Goal: Transaction & Acquisition: Purchase product/service

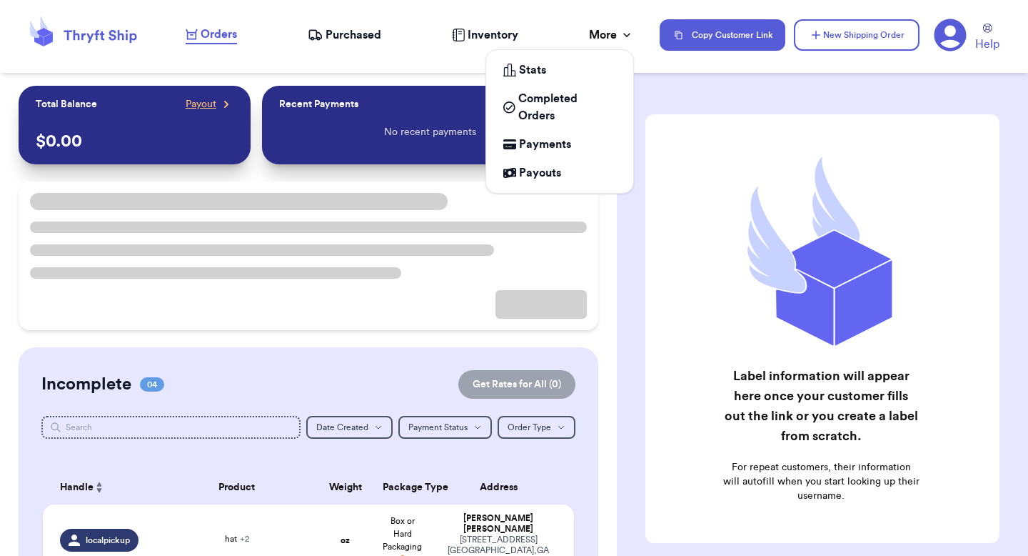
click at [596, 32] on div "More" at bounding box center [611, 34] width 45 height 17
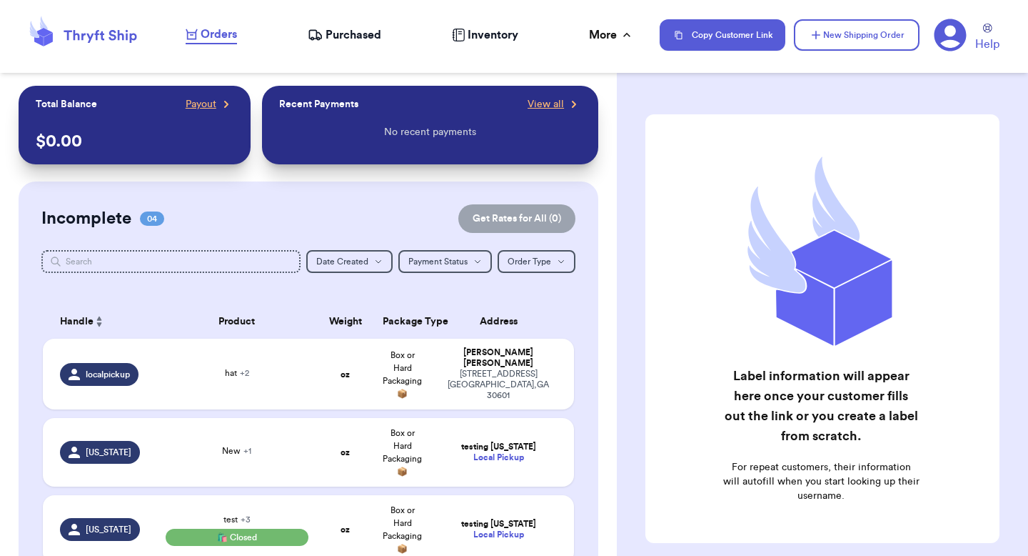
click at [950, 39] on icon at bounding box center [951, 35] width 32 height 32
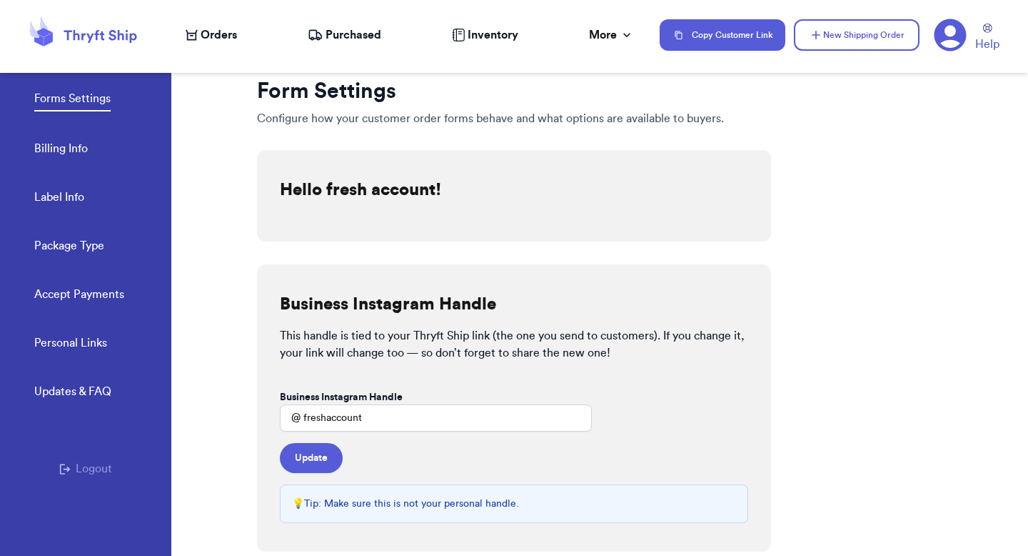
click at [71, 298] on link "Accept Payments" at bounding box center [79, 296] width 90 height 20
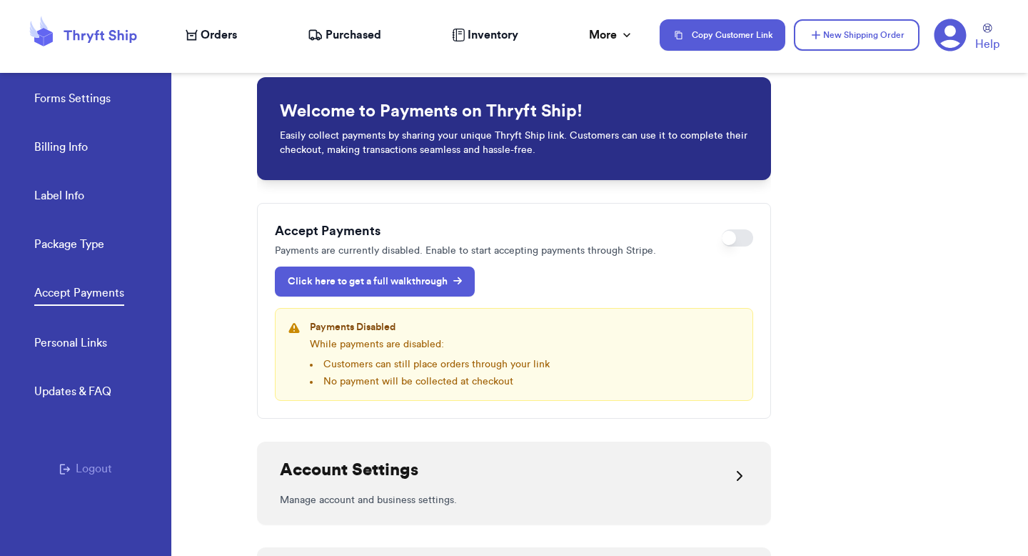
scroll to position [11, 0]
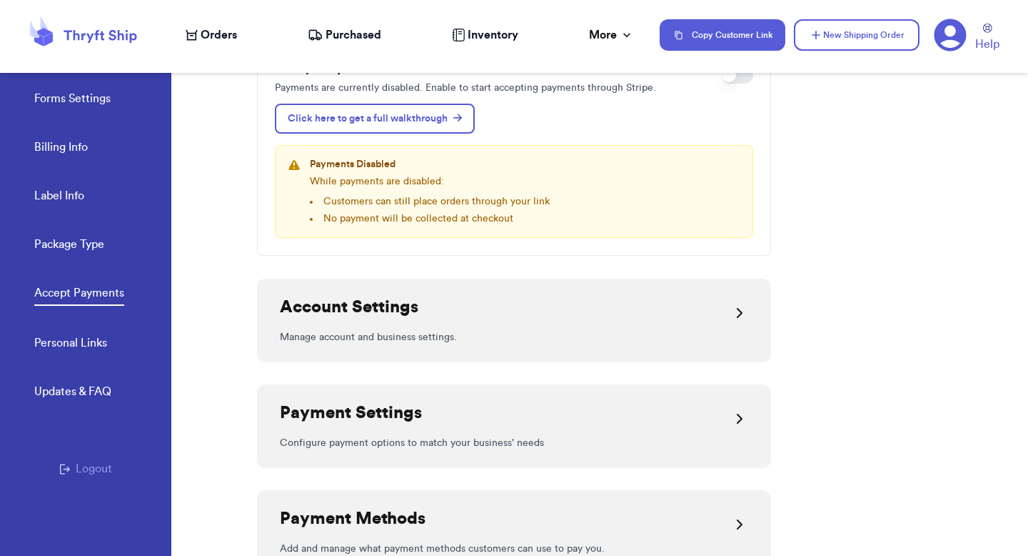
click at [446, 306] on div "Account Settings" at bounding box center [514, 313] width 468 height 34
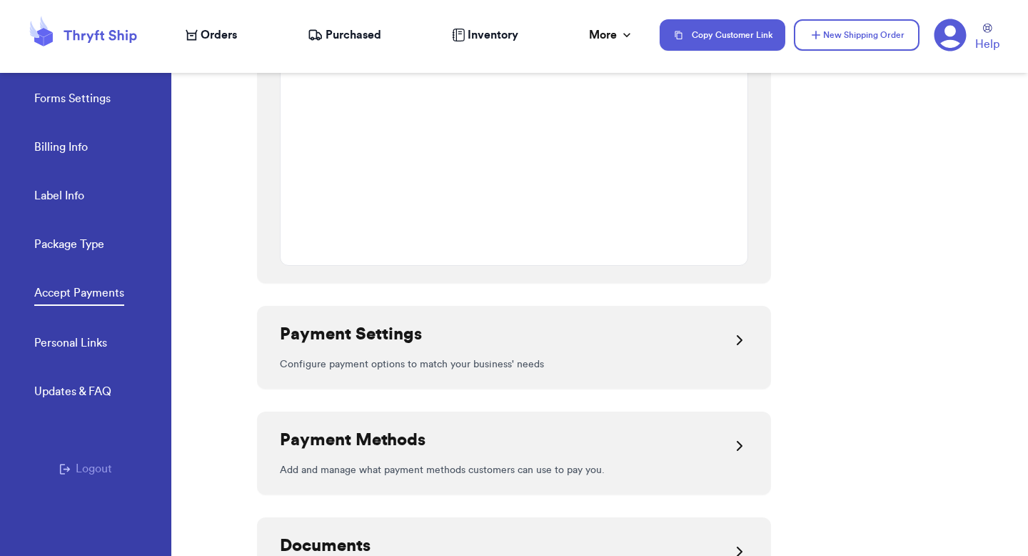
click at [451, 331] on div "Payment Settings" at bounding box center [514, 340] width 468 height 34
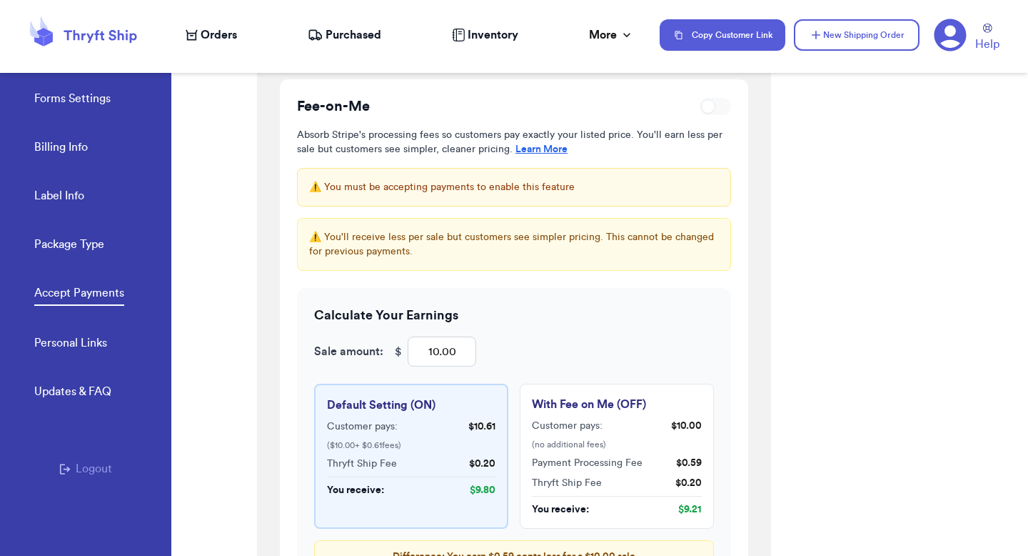
scroll to position [1086, 0]
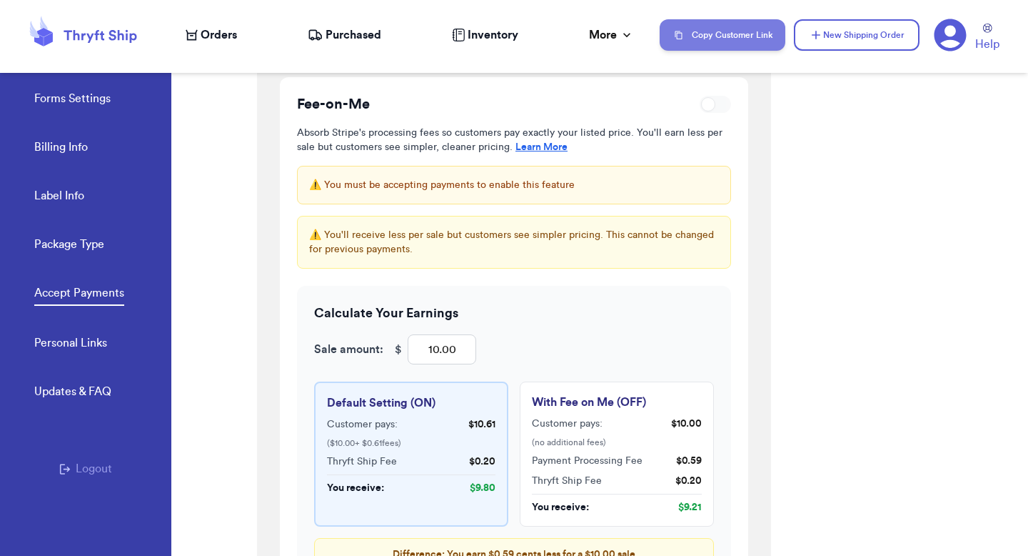
click at [764, 31] on button "Copy Customer Link" at bounding box center [723, 34] width 126 height 31
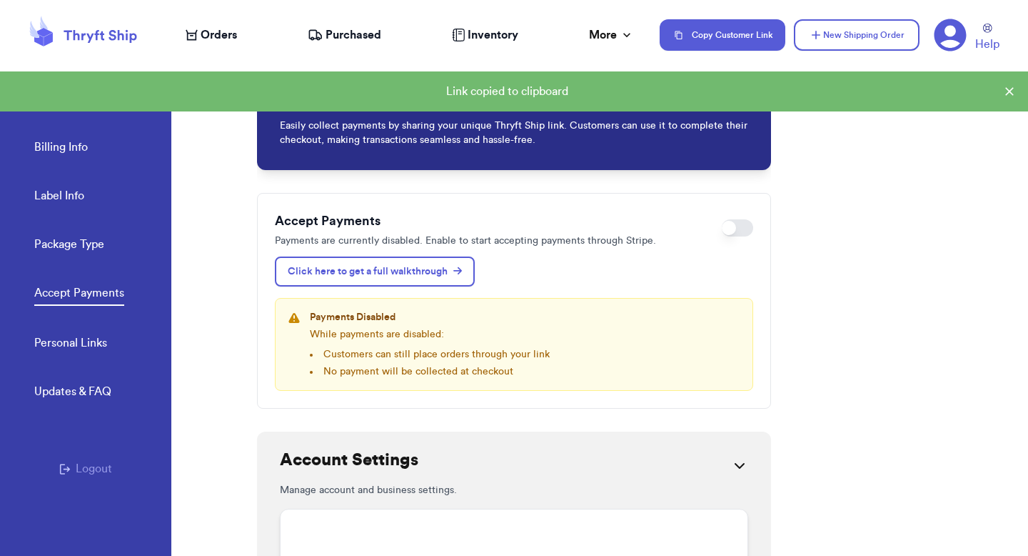
scroll to position [0, 0]
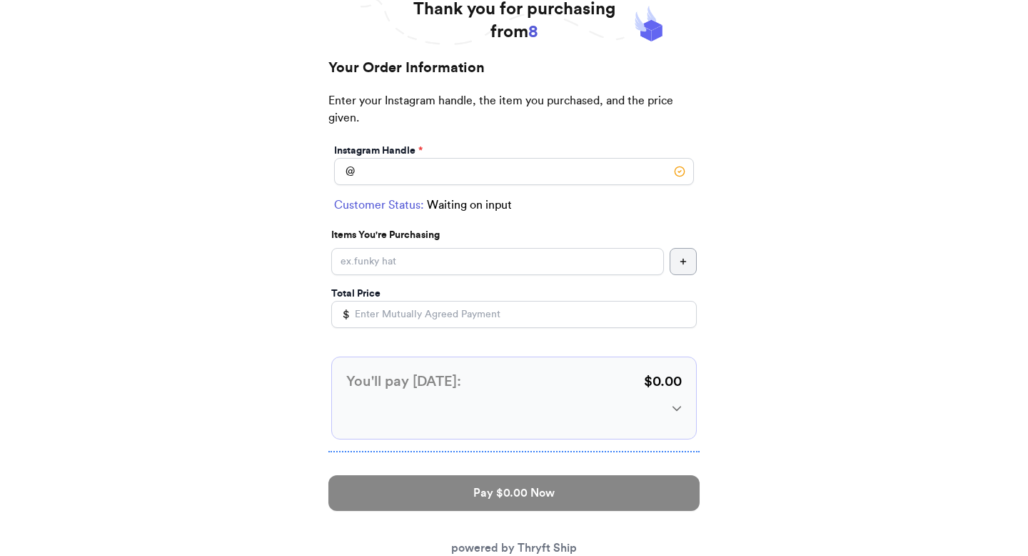
scroll to position [104, 0]
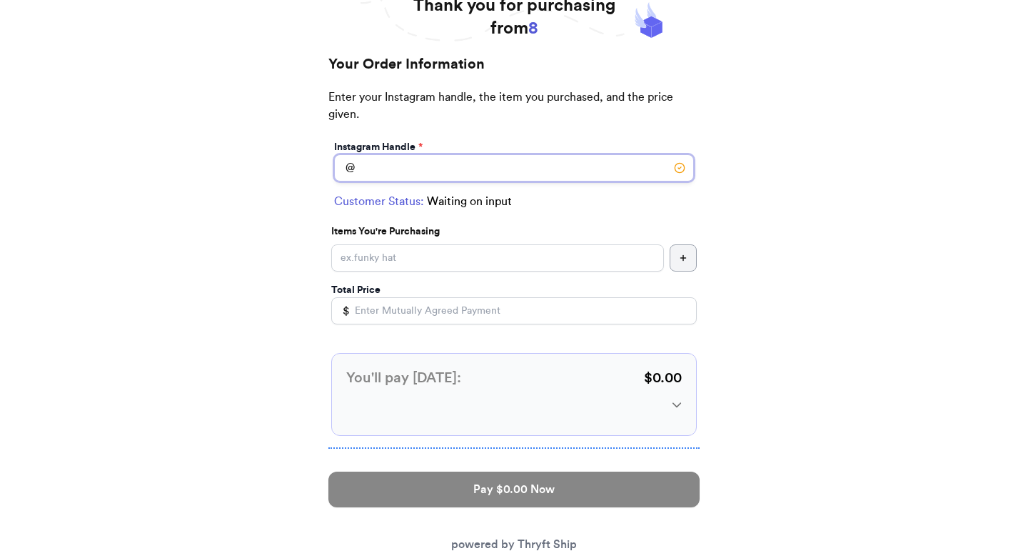
click at [411, 162] on input "Instagram Handle *" at bounding box center [514, 167] width 360 height 27
type input "valeria_brenner"
select select "GA"
type input "[GEOGRAPHIC_DATA]"
type input "30601"
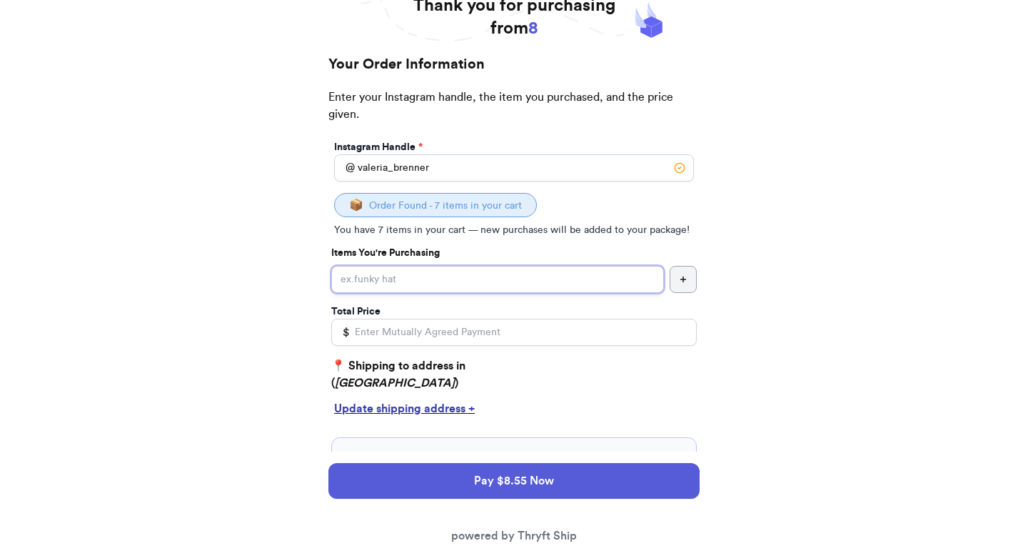
click at [411, 276] on input "Instagram Handle *" at bounding box center [497, 279] width 333 height 27
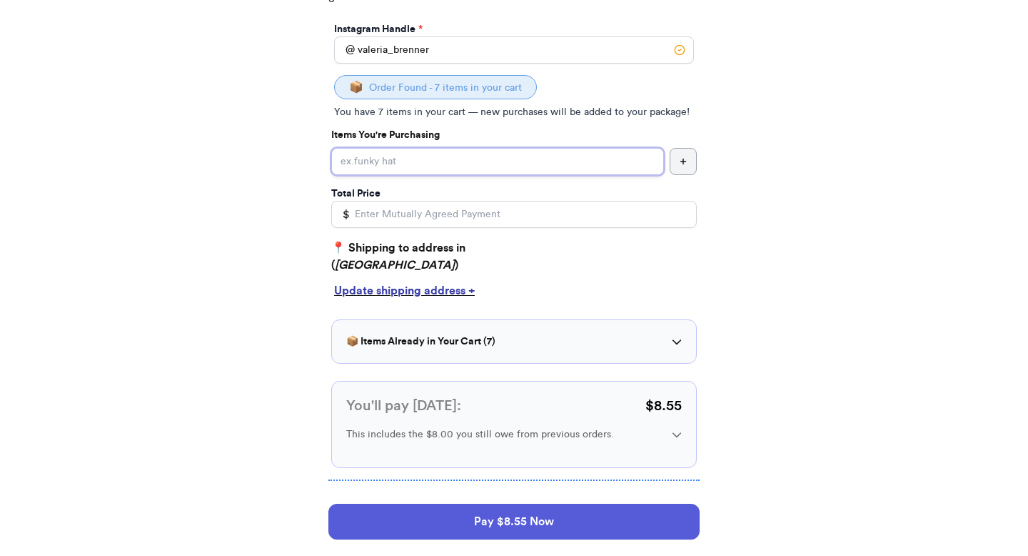
scroll to position [225, 0]
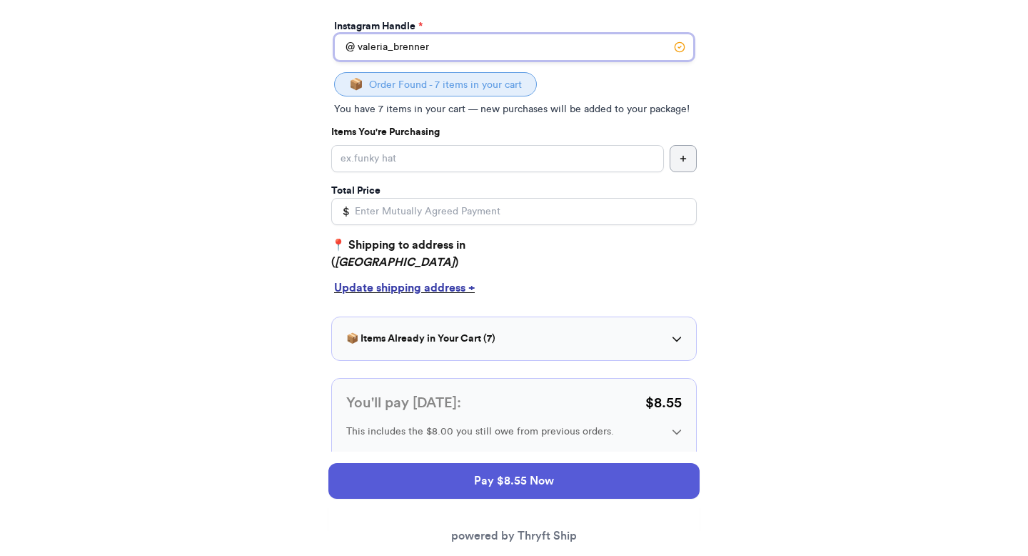
click at [452, 46] on input "valeria_brenner" at bounding box center [514, 47] width 360 height 27
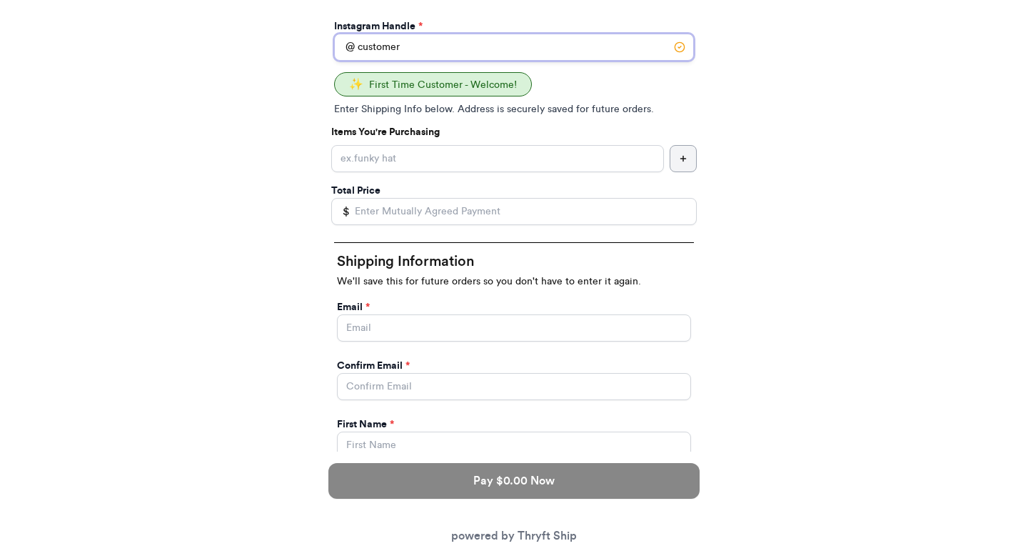
type input "customer"
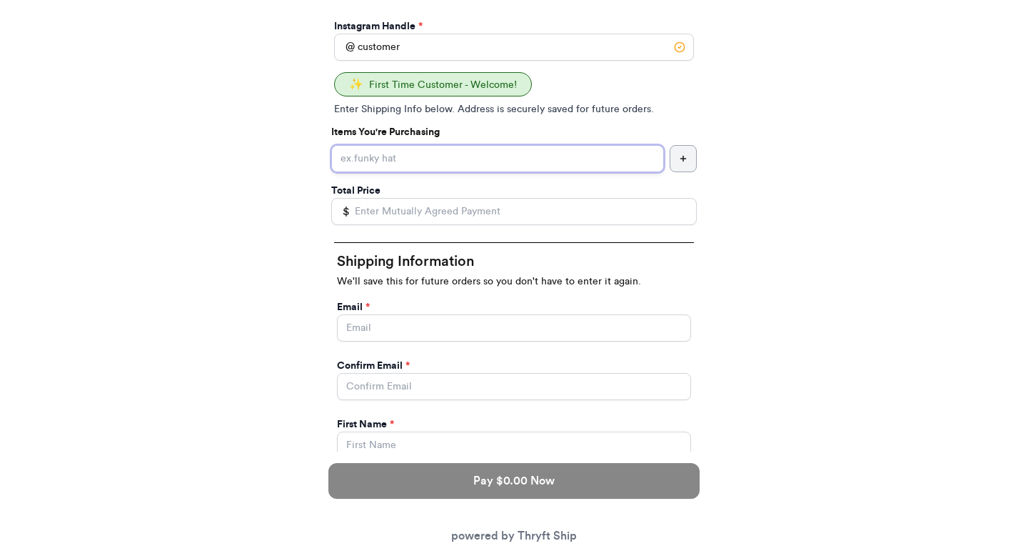
click at [427, 161] on input "Instagram Handle *" at bounding box center [497, 158] width 333 height 27
type input "hat"
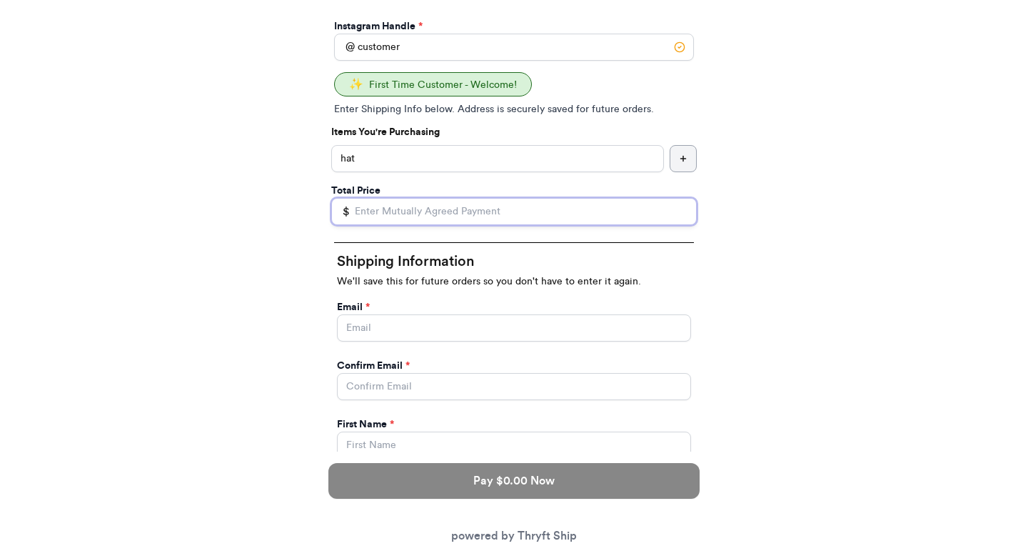
click at [410, 211] on input "Total Price" at bounding box center [514, 211] width 366 height 27
type input "20"
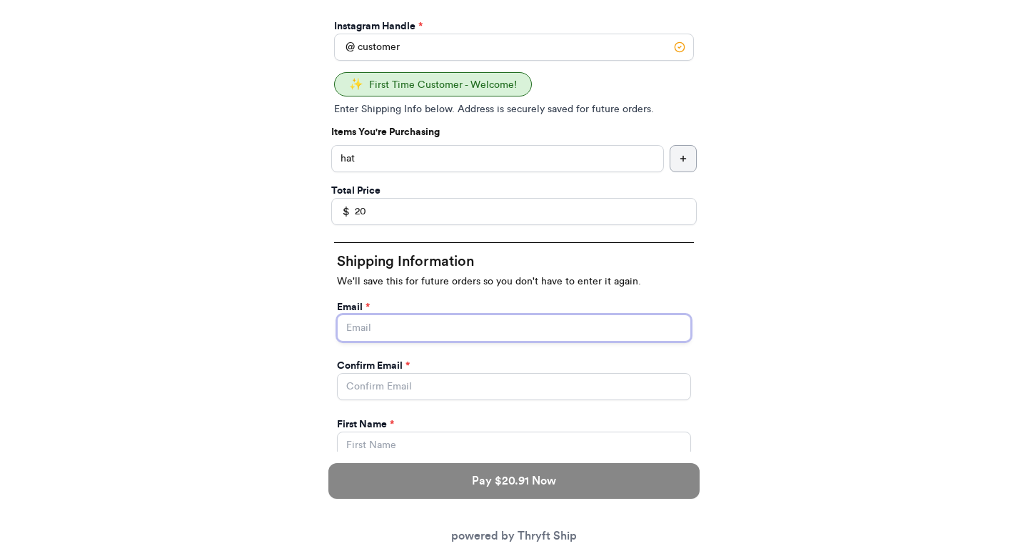
click at [421, 328] on input "Instagram Handle *" at bounding box center [514, 327] width 354 height 27
type input "valeria@thryftship.com"
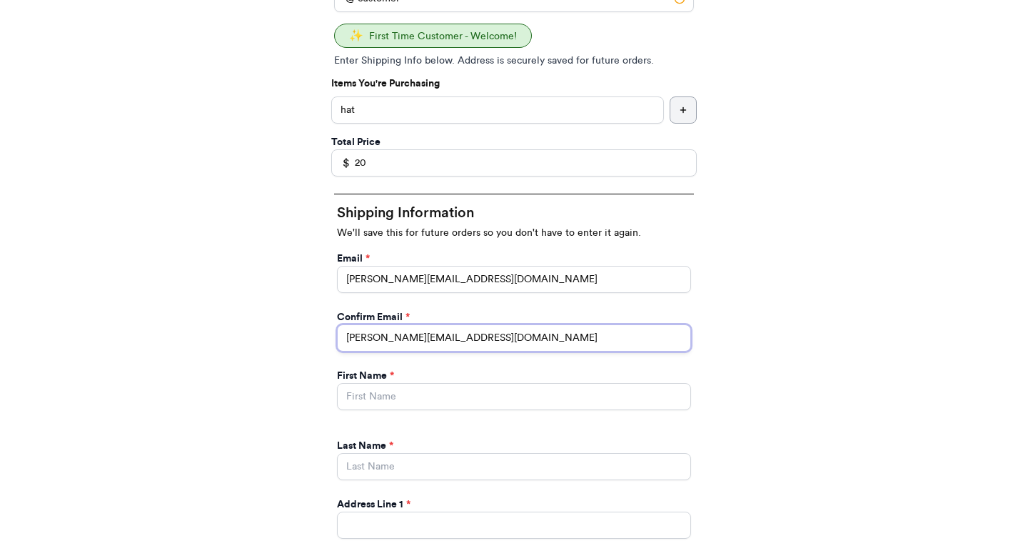
scroll to position [286, 0]
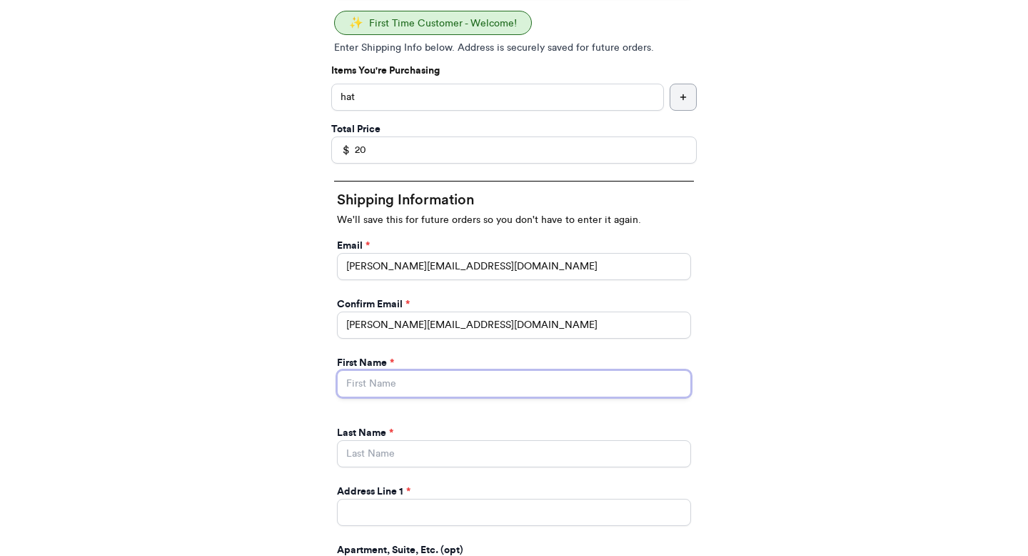
click at [413, 376] on input "Instagram Handle *" at bounding box center [514, 383] width 354 height 27
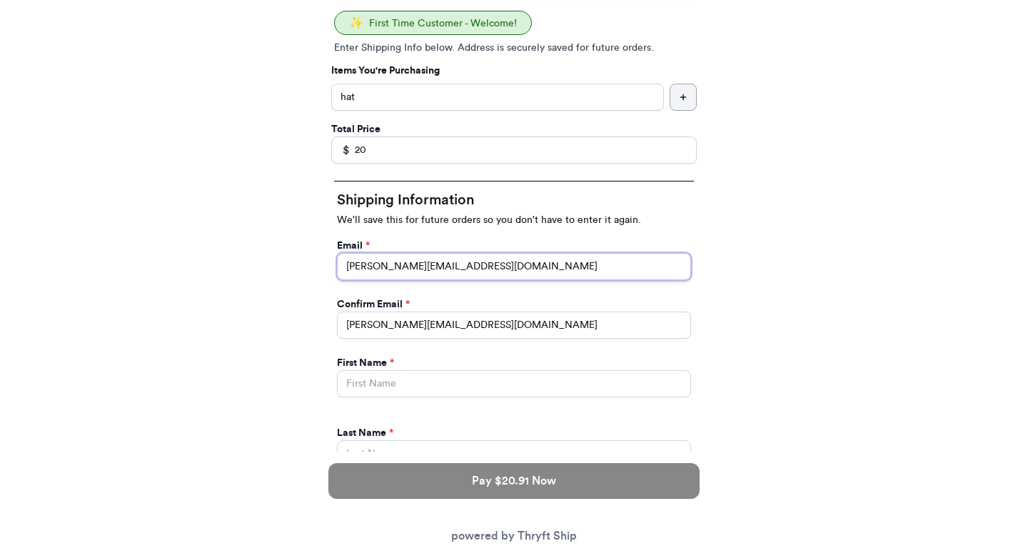
click at [425, 274] on input "valeria@thryftship.com" at bounding box center [514, 266] width 354 height 27
type input "e"
type input "customer@thryftship.com"
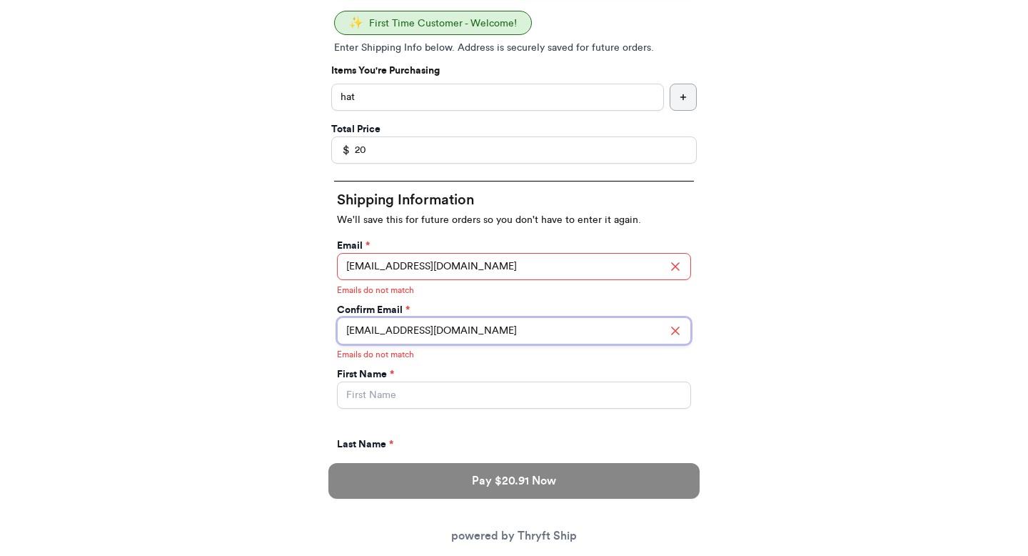
type input "customer@thryftship.com"
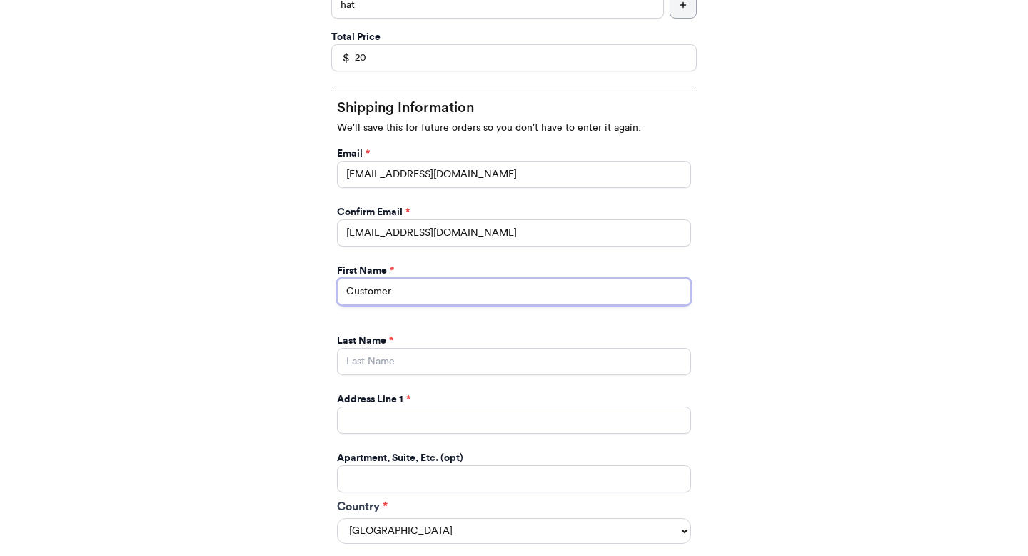
scroll to position [381, 0]
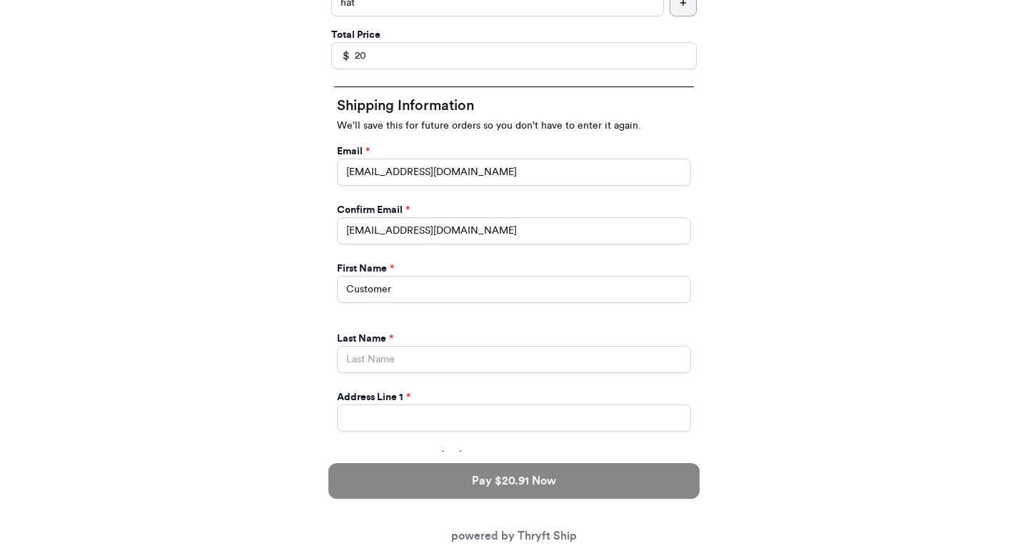
click at [378, 303] on div "First Name * Customer" at bounding box center [514, 281] width 360 height 47
click at [378, 294] on input "Customer" at bounding box center [514, 289] width 354 height 27
type input "Joe"
click at [367, 353] on input "Instagram Handle *" at bounding box center [514, 359] width 354 height 27
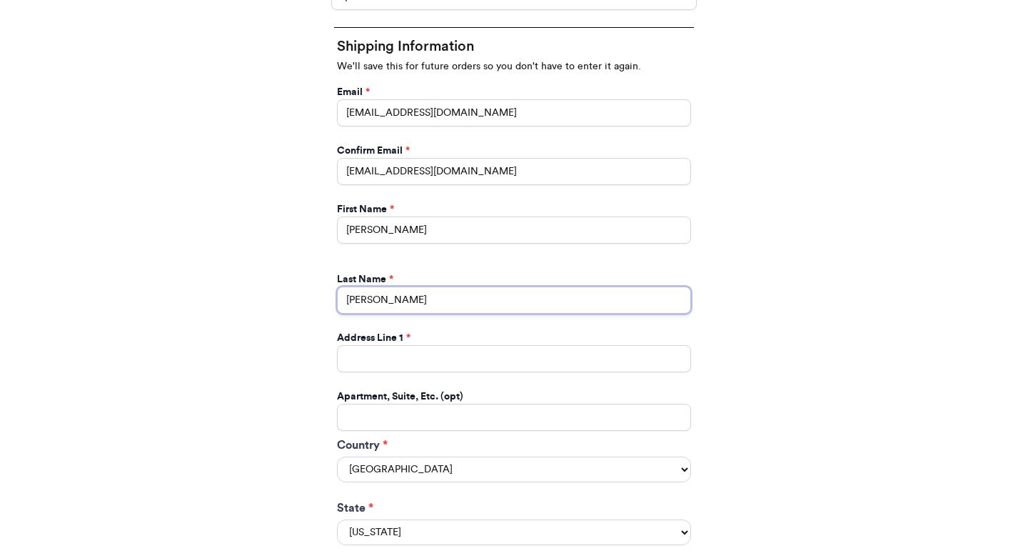
type input "Goldberg"
click at [383, 356] on input "Instagram Handle *" at bounding box center [514, 358] width 354 height 27
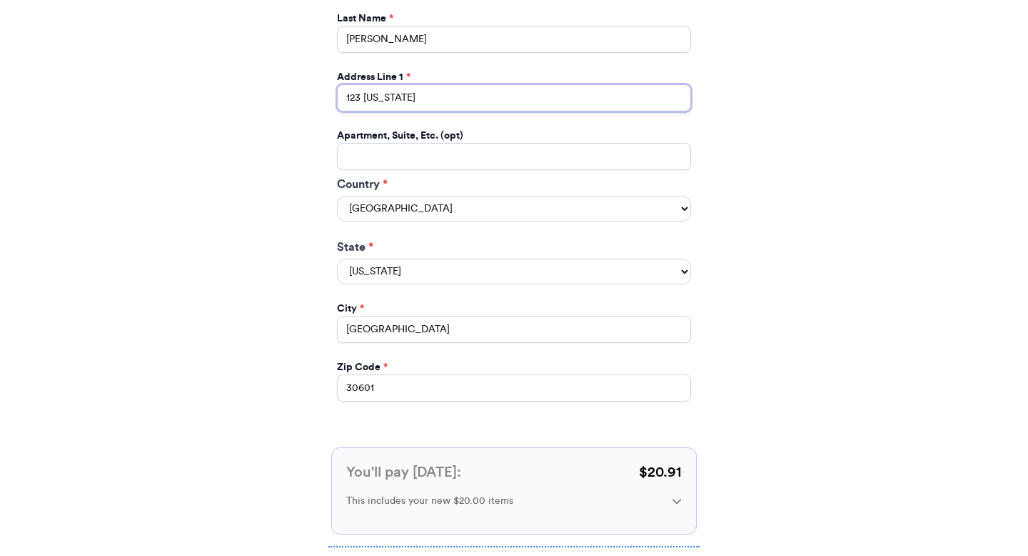
scroll to position [709, 0]
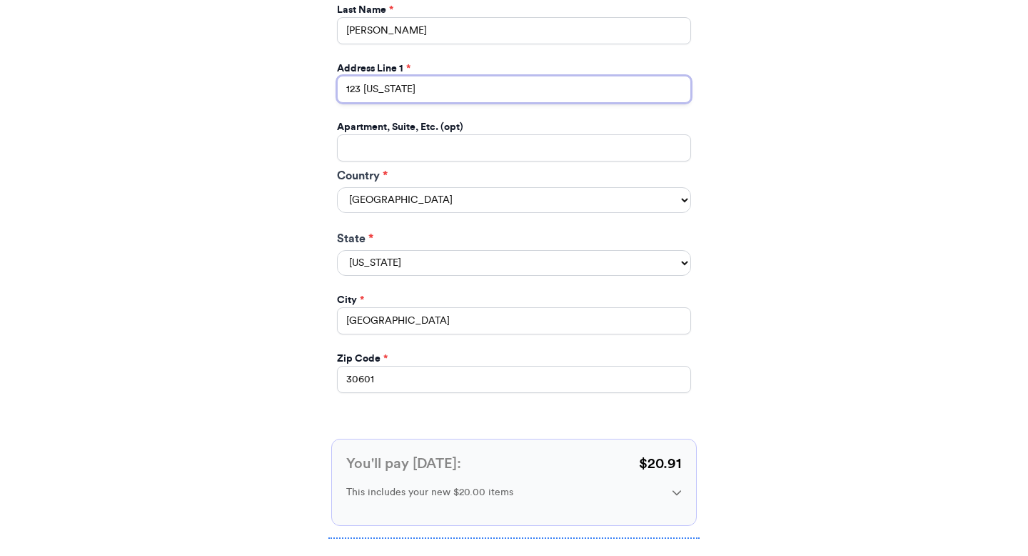
type input "123 New York"
click at [391, 327] on input "athens" at bounding box center [514, 320] width 354 height 27
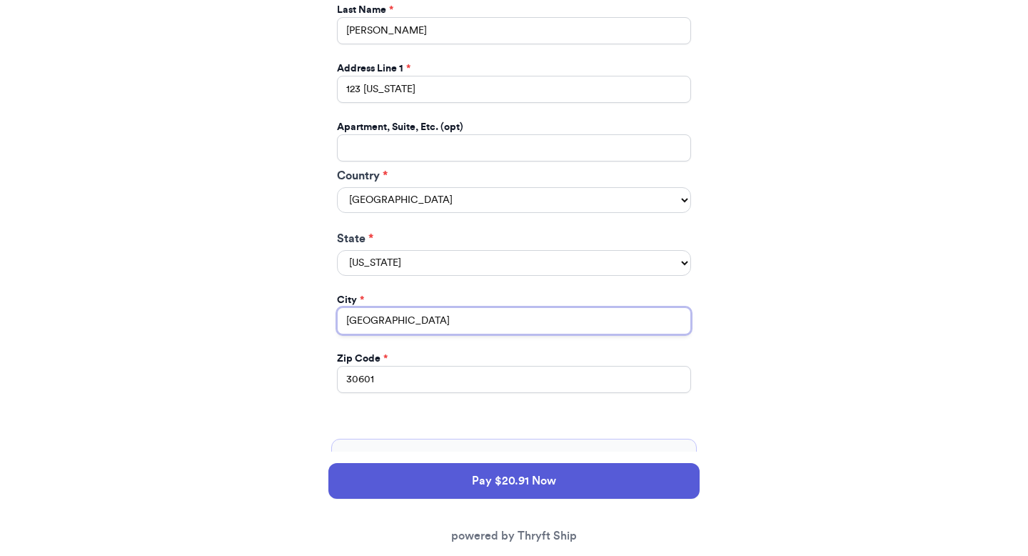
click at [391, 327] on input "athens" at bounding box center [514, 320] width 354 height 27
click at [386, 267] on select "Alabama Alaska Arizona Arkansas California Colorado Connecticut Delaware Distri…" at bounding box center [514, 263] width 354 height 26
select select "NY"
click at [337, 251] on select "Alabama Alaska Arizona Arkansas California Colorado Connecticut Delaware Distri…" at bounding box center [514, 263] width 354 height 26
click at [402, 334] on input "athens" at bounding box center [514, 320] width 354 height 27
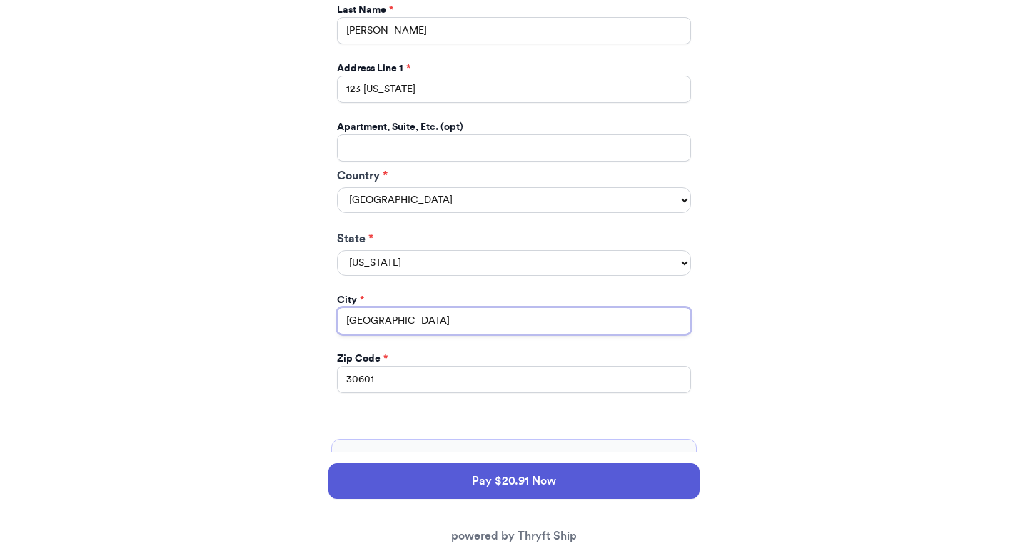
click at [402, 334] on input "athens" at bounding box center [514, 320] width 354 height 27
type input "New York City"
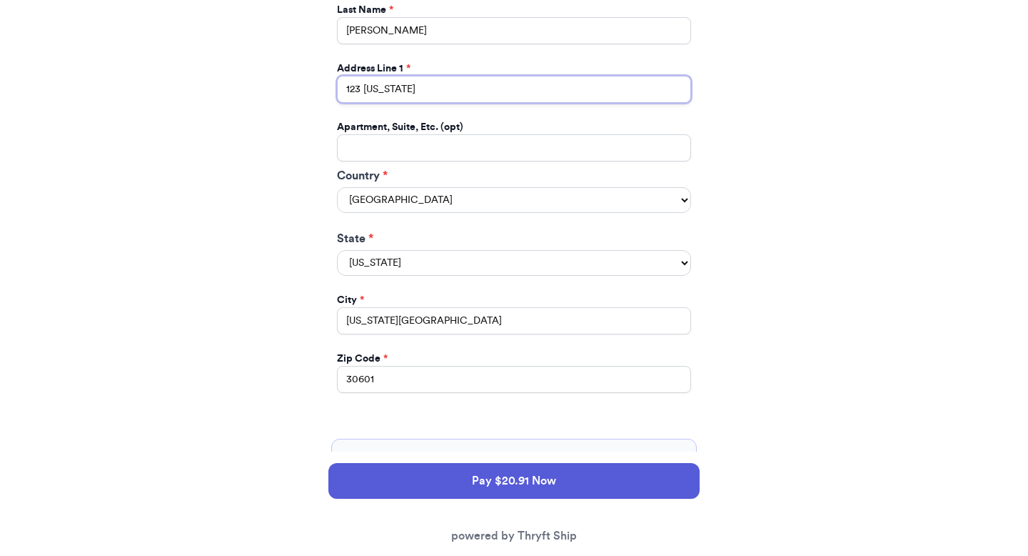
click at [433, 92] on input "123 New York" at bounding box center [514, 89] width 354 height 27
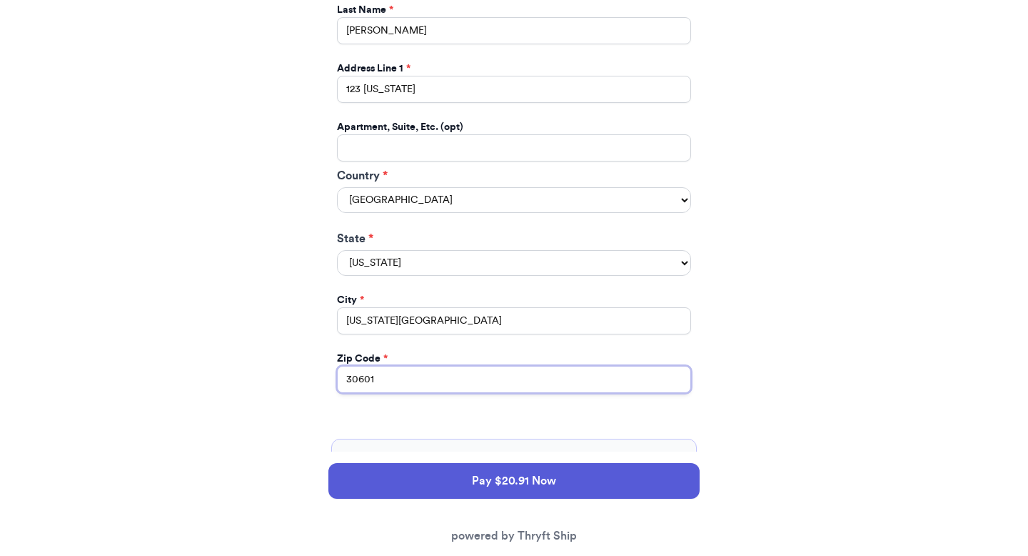
click at [394, 381] on input "30601" at bounding box center [514, 379] width 354 height 27
type input "10002"
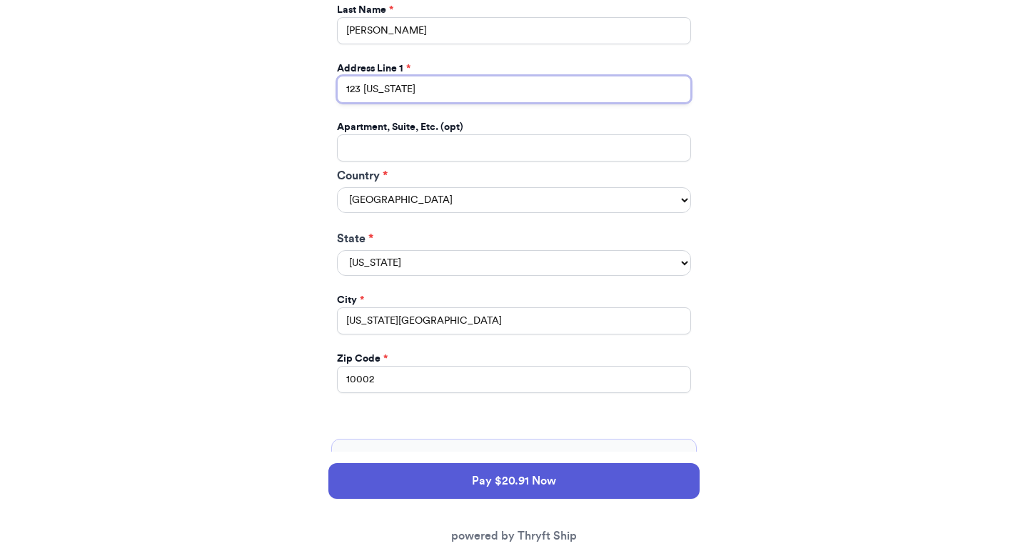
click at [422, 84] on input "123 New York" at bounding box center [514, 89] width 354 height 27
type input "123 Main Street"
click at [299, 236] on div "Thank you for purchasing from 8 Your Order Information Enter your Instagram han…" at bounding box center [514, 87] width 1028 height 1397
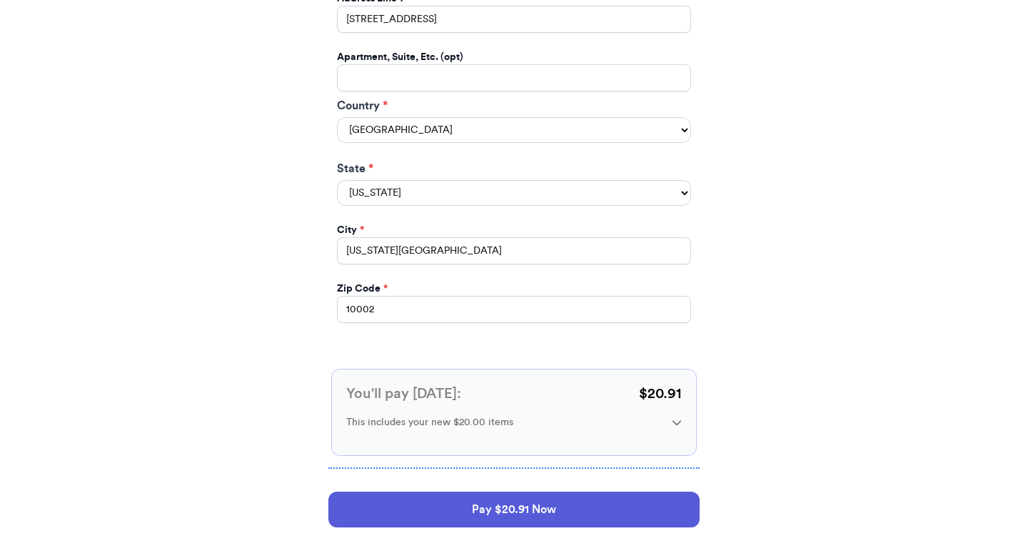
scroll to position [840, 0]
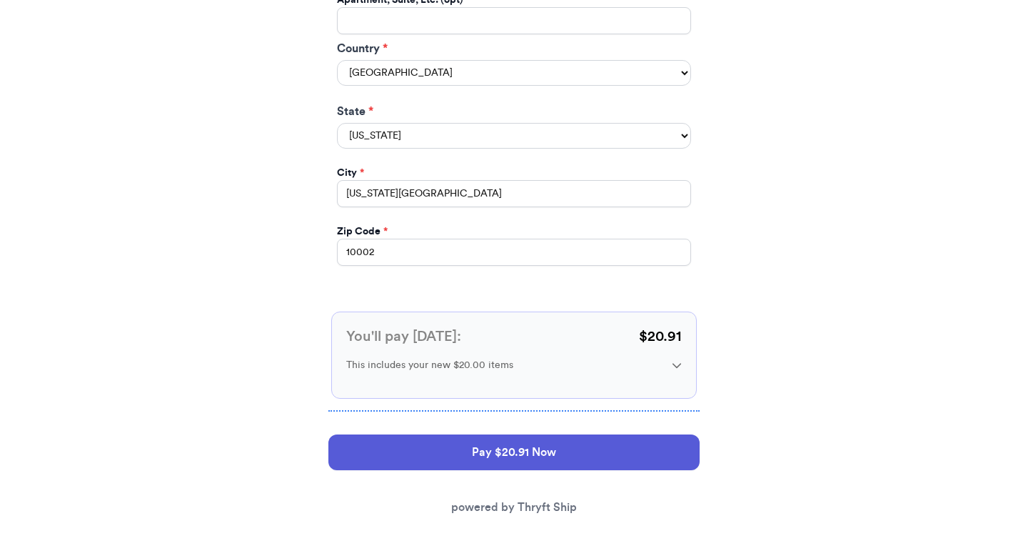
click at [675, 359] on div "This includes your new $20.00 items" at bounding box center [514, 365] width 336 height 14
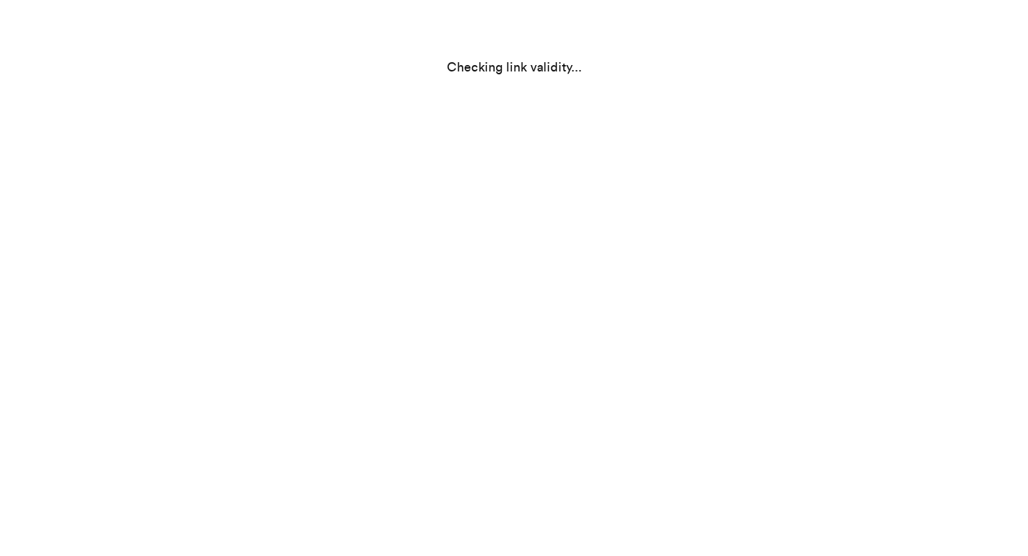
scroll to position [0, 0]
select select "NY"
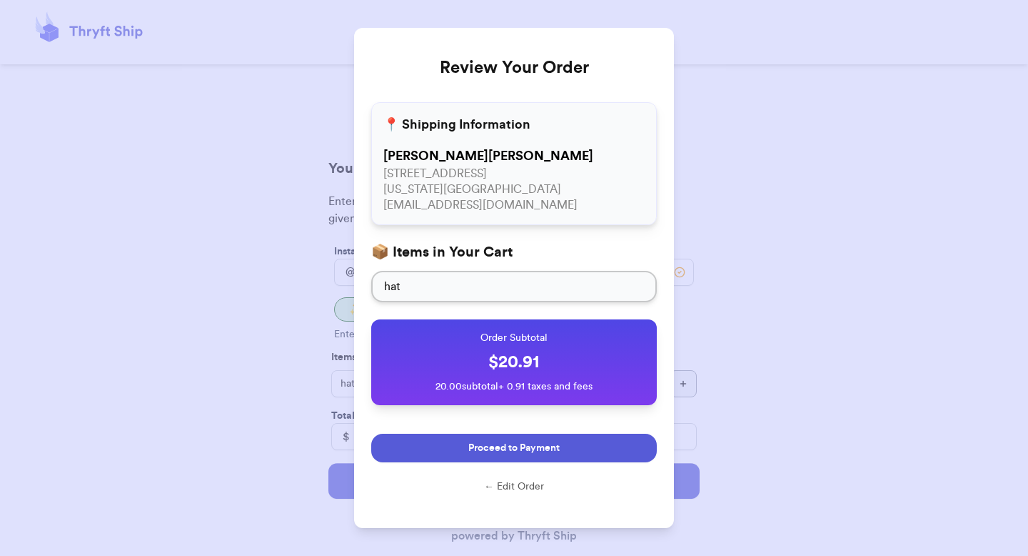
click at [486, 454] on span "Proceed to Payment" at bounding box center [513, 448] width 91 height 14
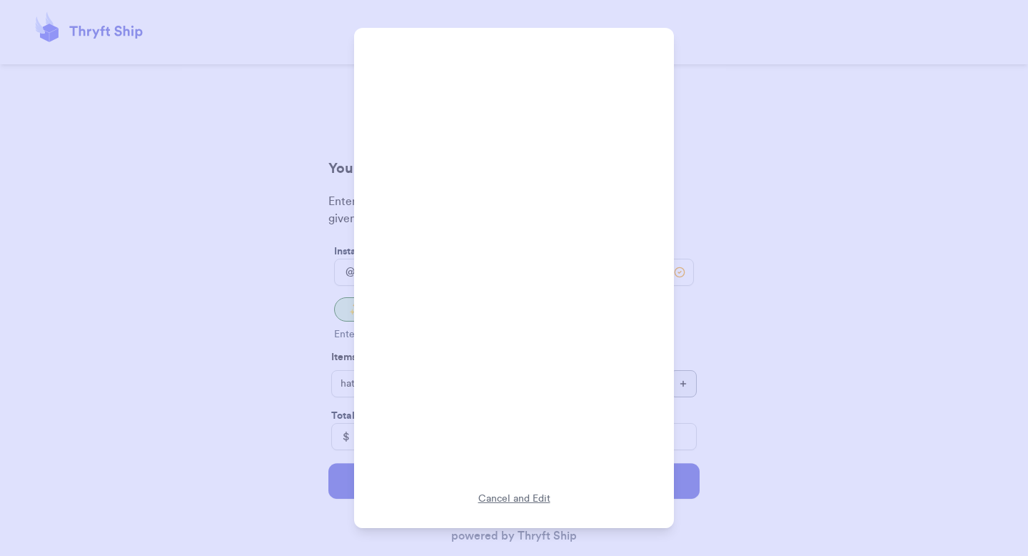
scroll to position [418, 0]
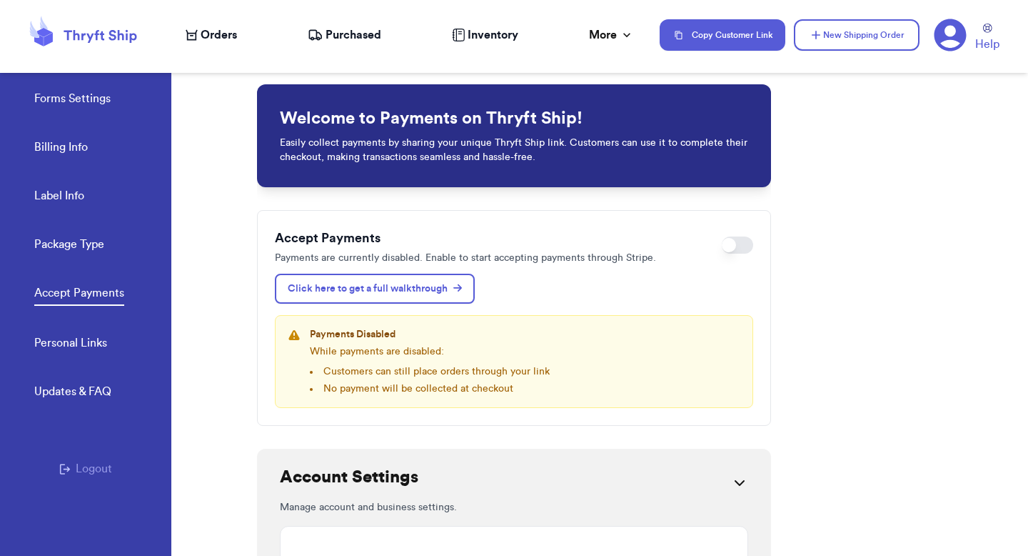
click at [82, 104] on link "Forms Settings" at bounding box center [72, 100] width 76 height 20
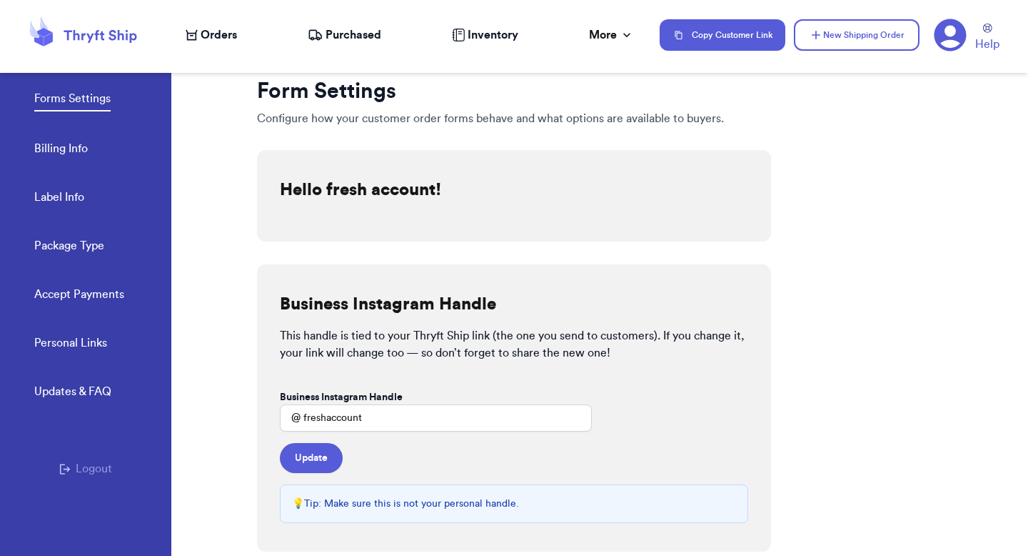
click at [71, 154] on link "Billing Info" at bounding box center [61, 150] width 54 height 20
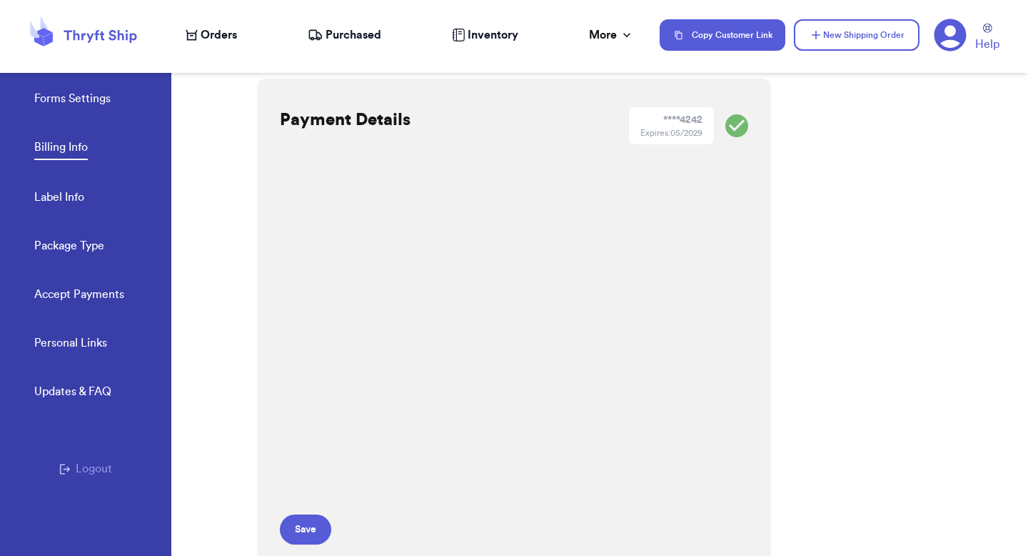
click at [71, 203] on link "Label Info" at bounding box center [59, 199] width 50 height 20
select select "GA"
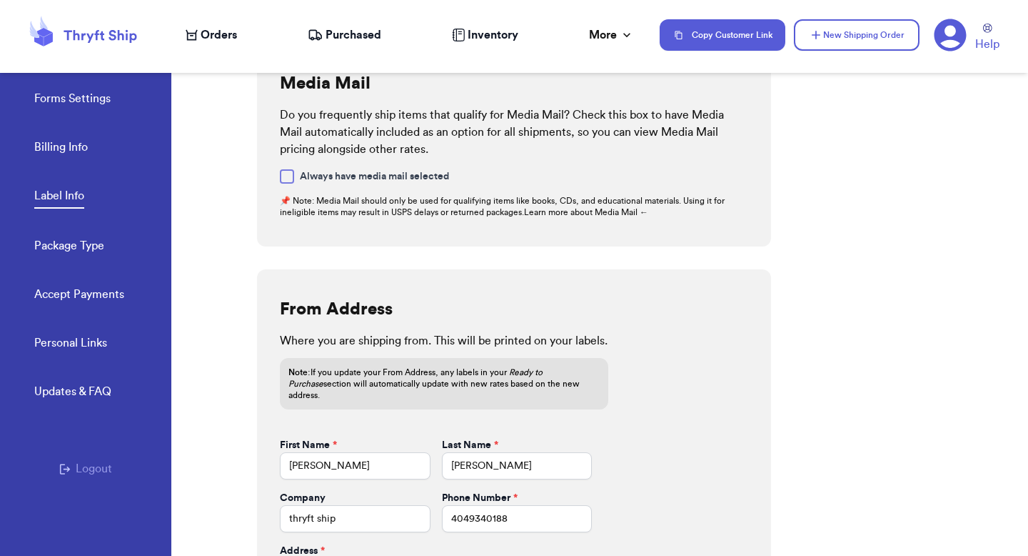
scroll to position [381, 0]
